Goal: Transaction & Acquisition: Purchase product/service

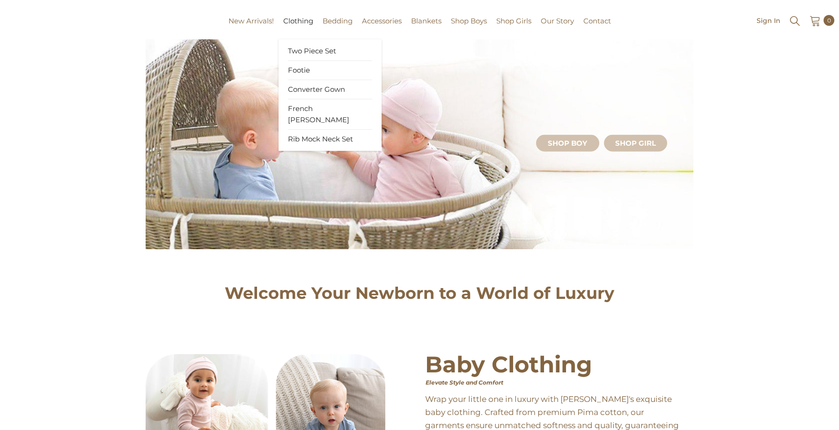
scroll to position [45, 0]
click at [304, 65] on span "Footie" at bounding box center [299, 69] width 22 height 9
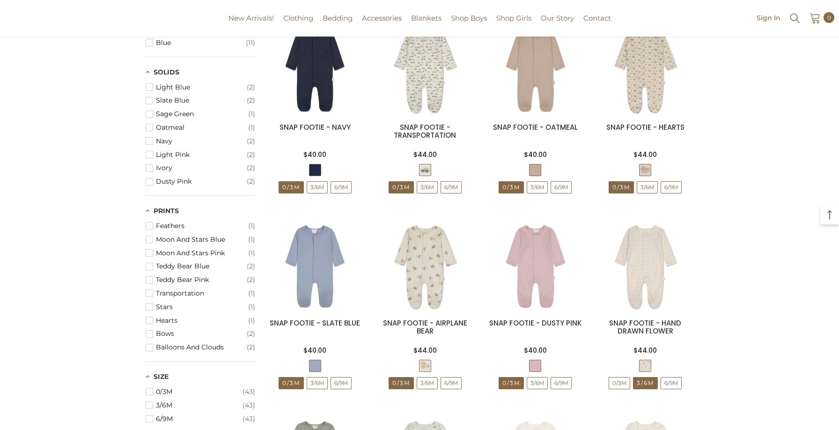
scroll to position [346, 0]
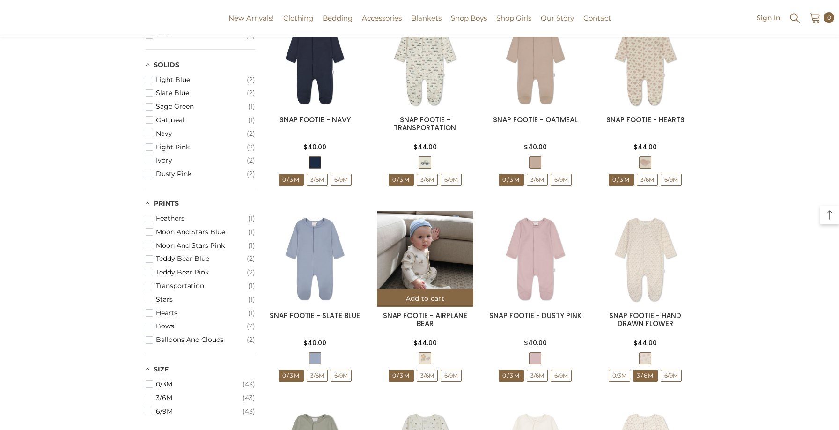
click at [431, 263] on img at bounding box center [425, 259] width 96 height 96
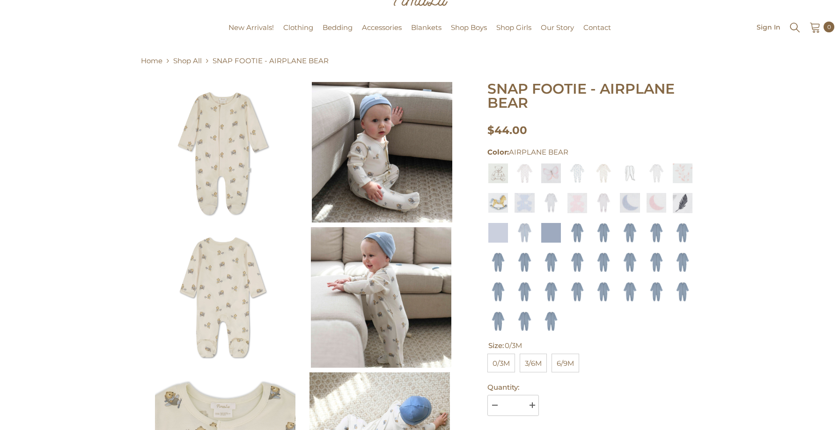
scroll to position [84, 0]
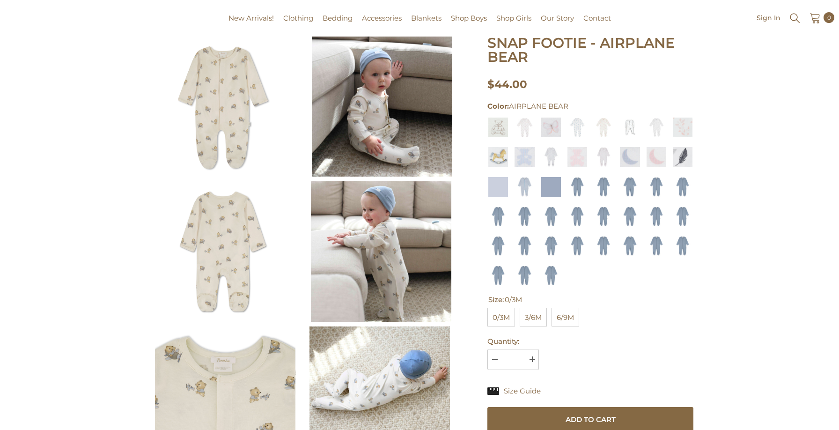
click at [566, 319] on span "6/9M" at bounding box center [565, 317] width 28 height 19
select select "**********"
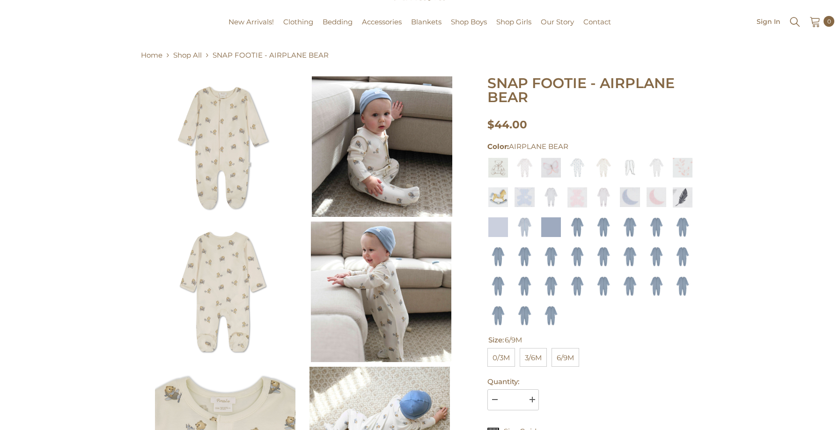
scroll to position [83, 0]
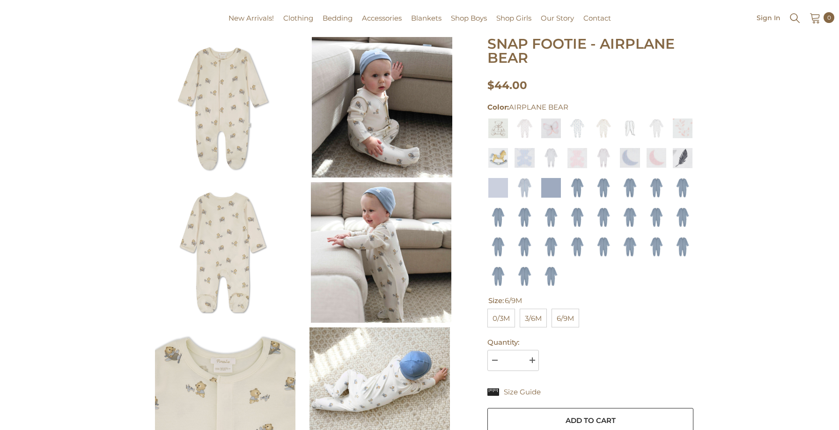
click at [566, 416] on button "Add to cart" at bounding box center [590, 420] width 206 height 25
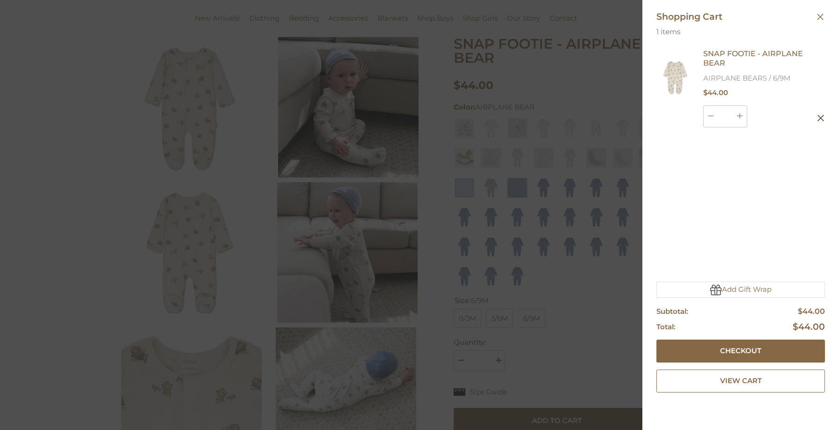
click at [613, 332] on div at bounding box center [419, 215] width 839 height 430
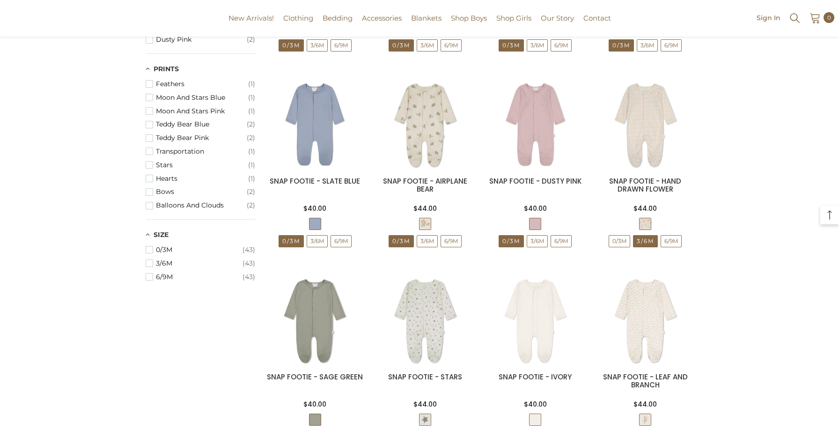
scroll to position [516, 0]
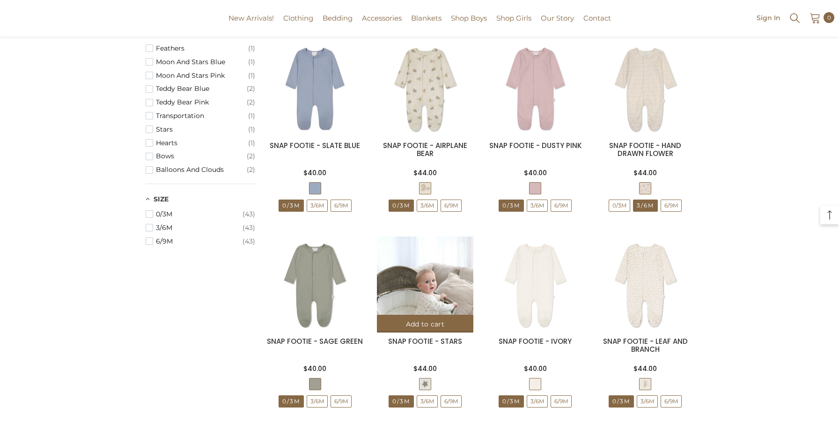
click at [397, 284] on img at bounding box center [425, 284] width 96 height 96
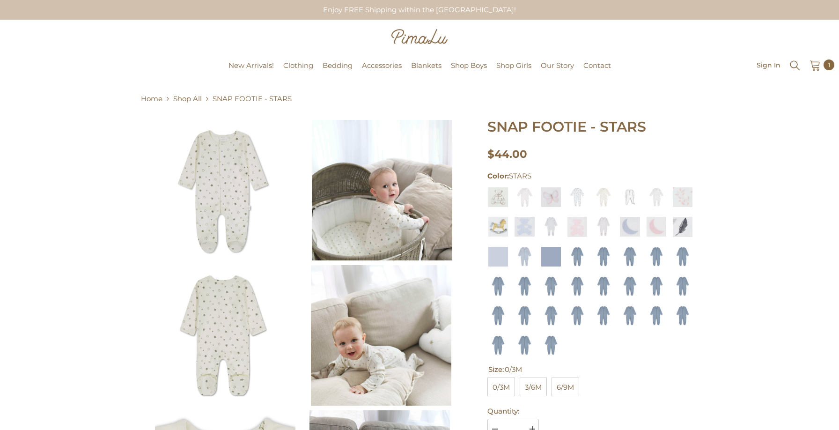
click at [221, 323] on img at bounding box center [223, 335] width 140 height 140
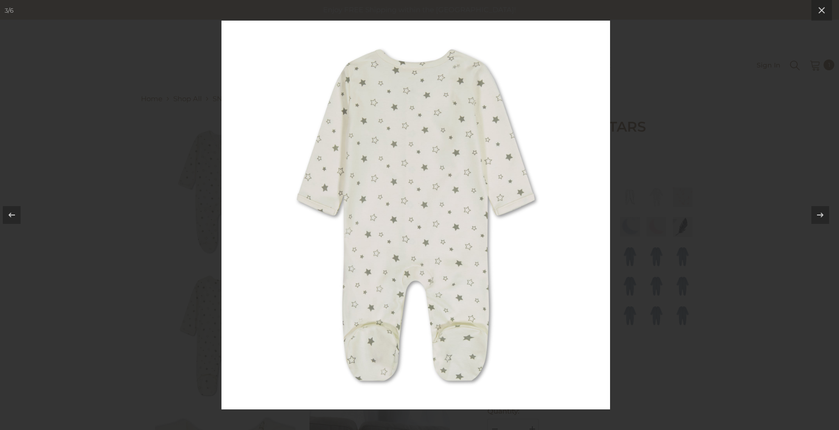
click at [188, 315] on div at bounding box center [416, 215] width 832 height 430
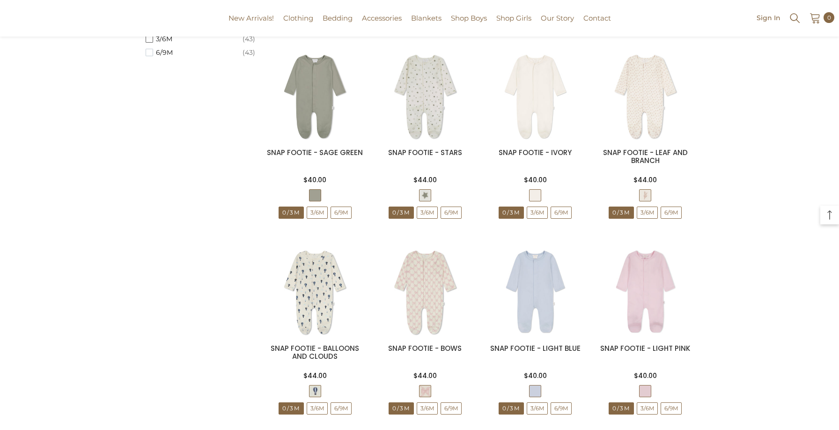
scroll to position [790, 0]
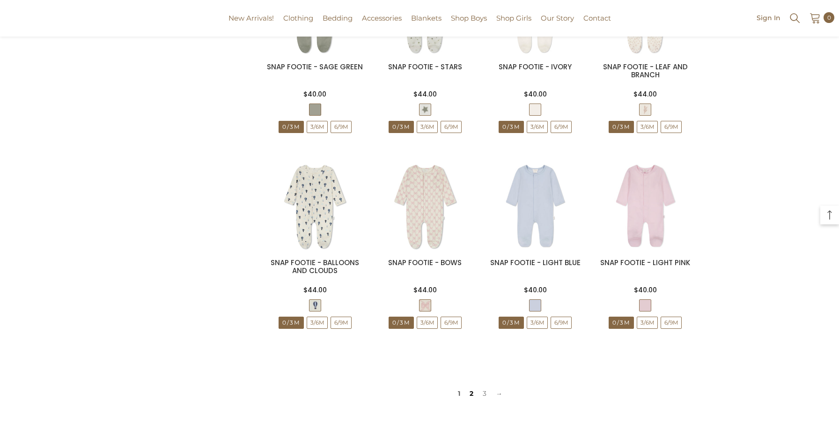
click at [474, 396] on link "2" at bounding box center [471, 393] width 13 height 14
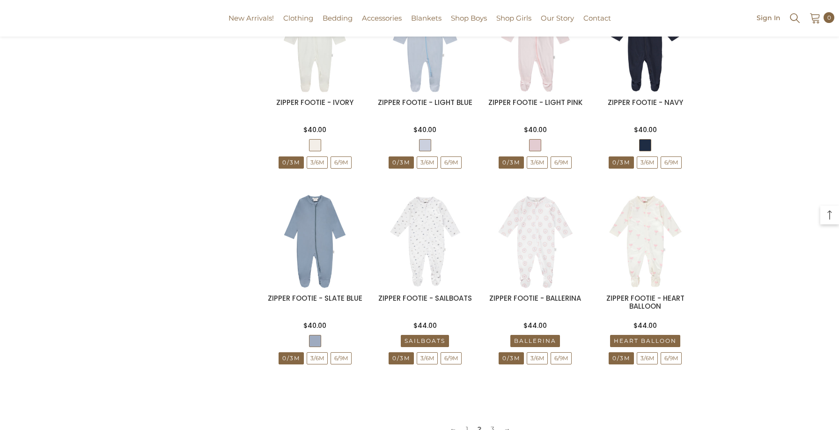
scroll to position [764, 0]
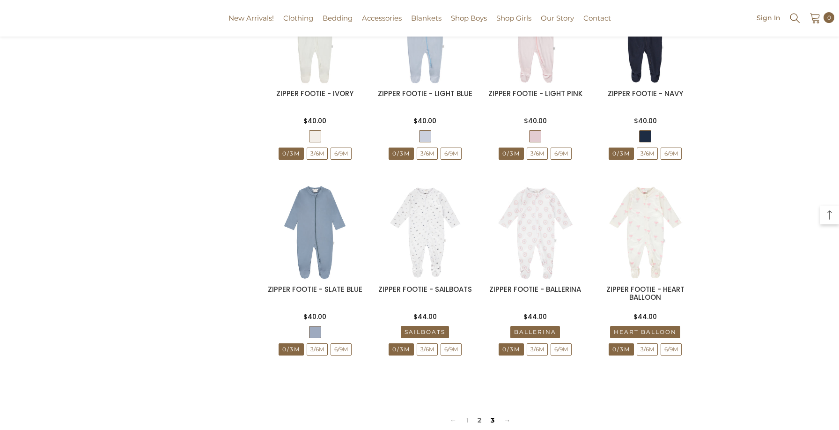
click at [492, 424] on link "3" at bounding box center [492, 420] width 13 height 14
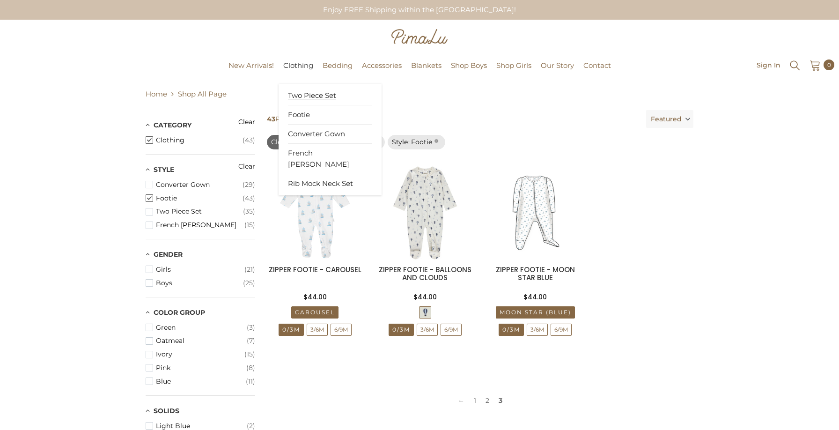
click at [307, 98] on span "Two Piece Set" at bounding box center [312, 95] width 48 height 9
